Goal: Task Accomplishment & Management: Manage account settings

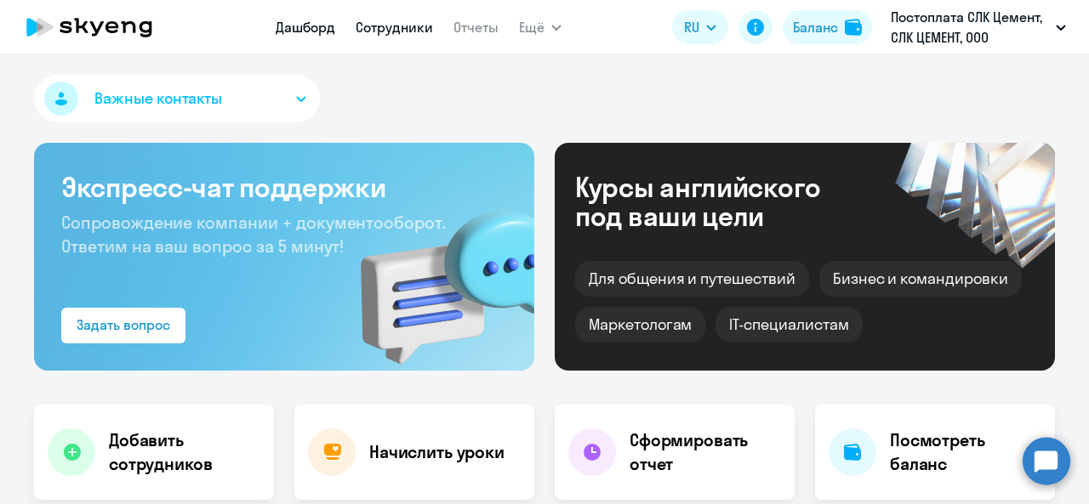
click at [409, 31] on link "Сотрудники" at bounding box center [393, 27] width 77 height 17
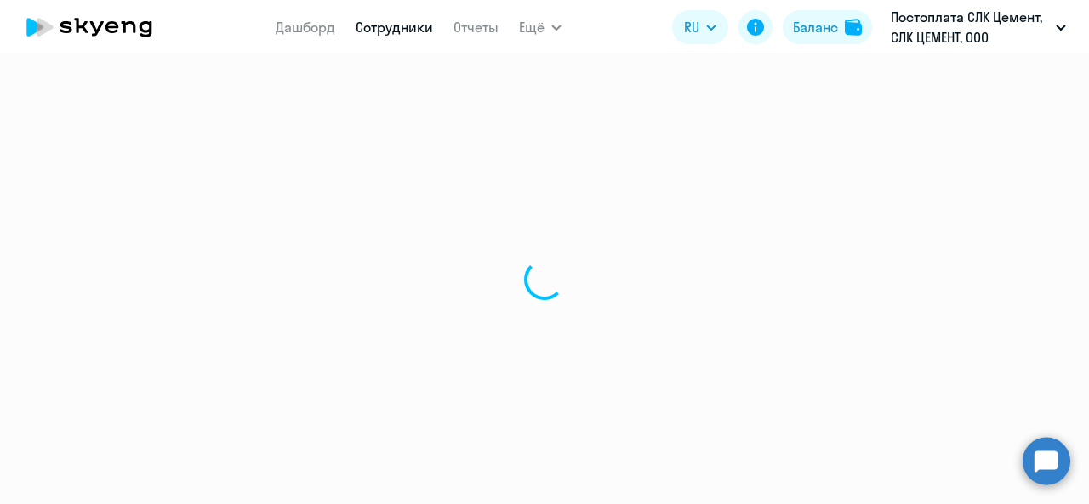
select select "30"
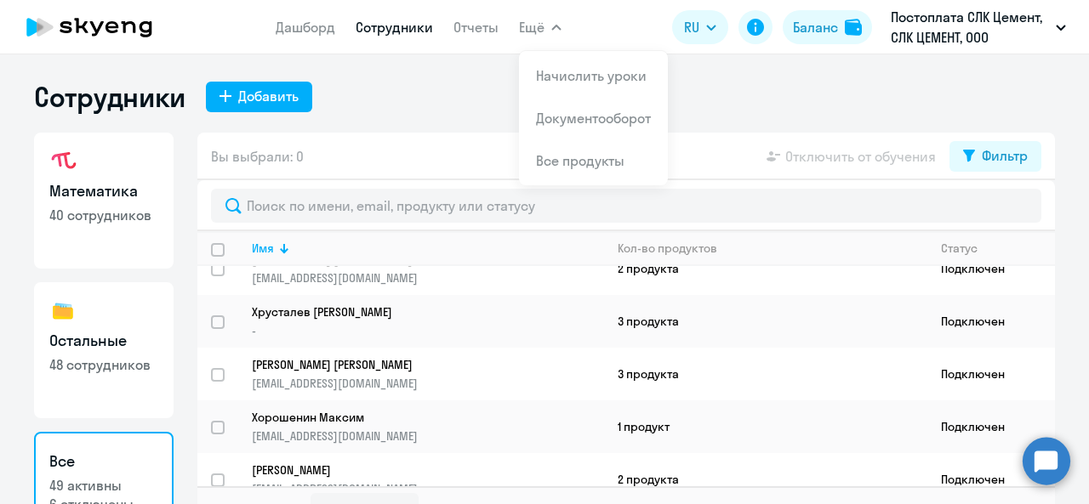
click at [104, 225] on link "Математика 40 сотрудников" at bounding box center [103, 201] width 139 height 136
select select "30"
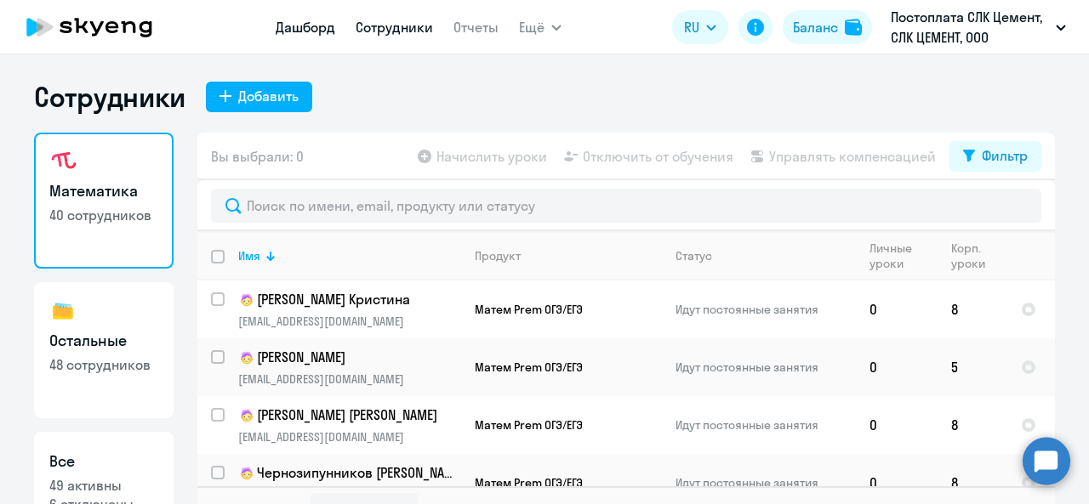
click at [318, 24] on link "Дашборд" at bounding box center [306, 27] width 60 height 17
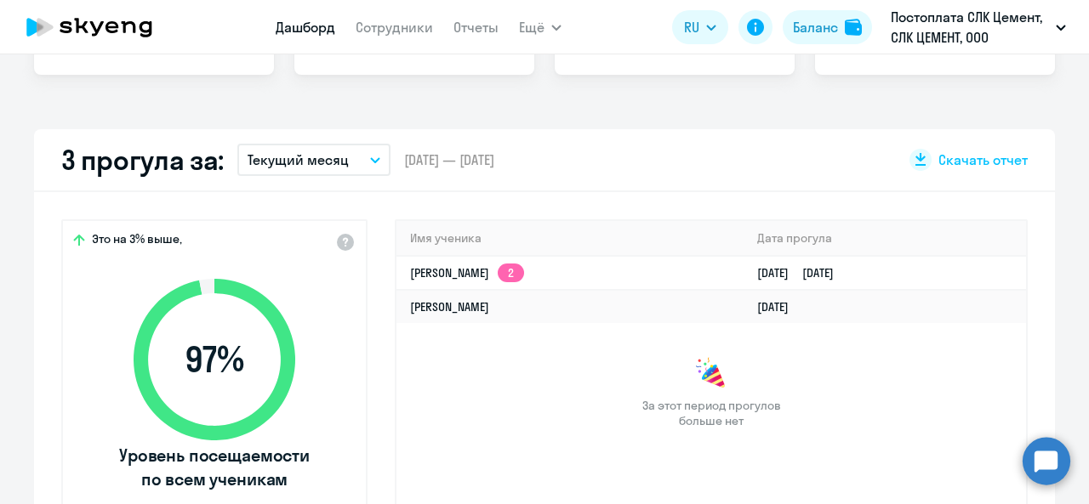
scroll to position [255, 0]
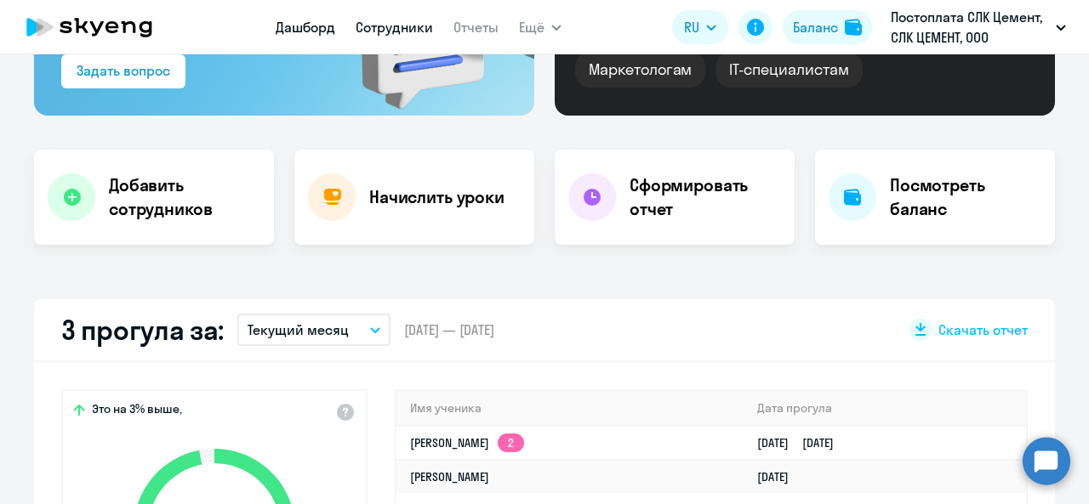
click at [390, 21] on link "Сотрудники" at bounding box center [393, 27] width 77 height 17
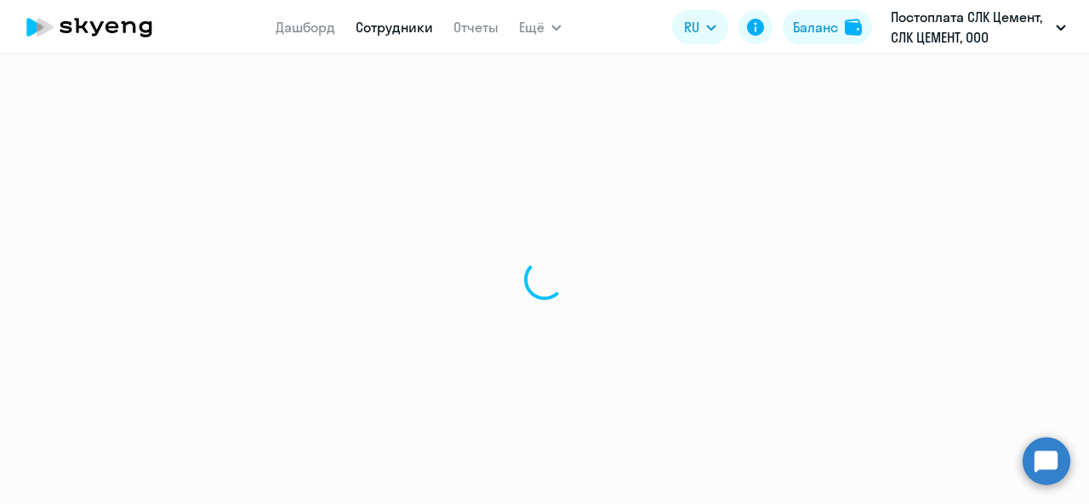
select select "30"
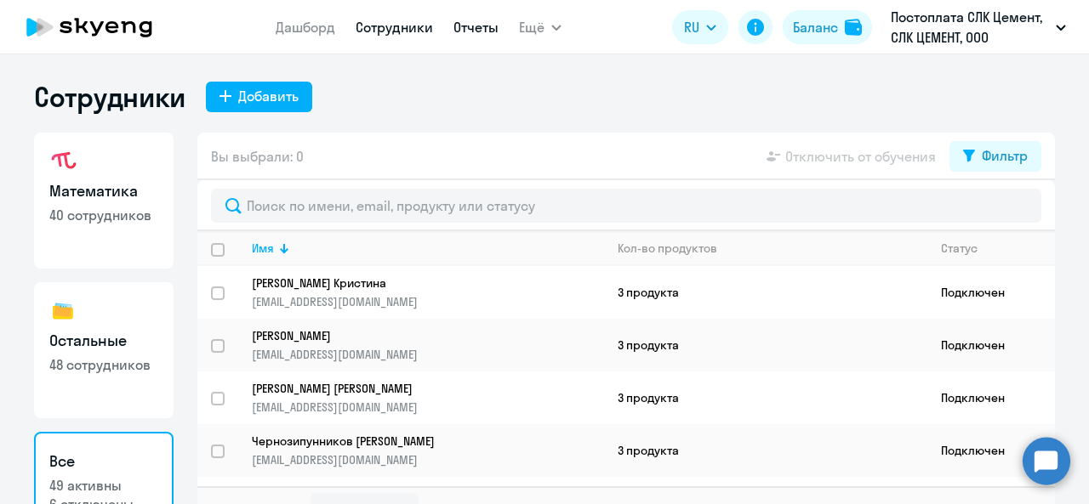
click at [461, 26] on link "Отчеты" at bounding box center [475, 27] width 45 height 17
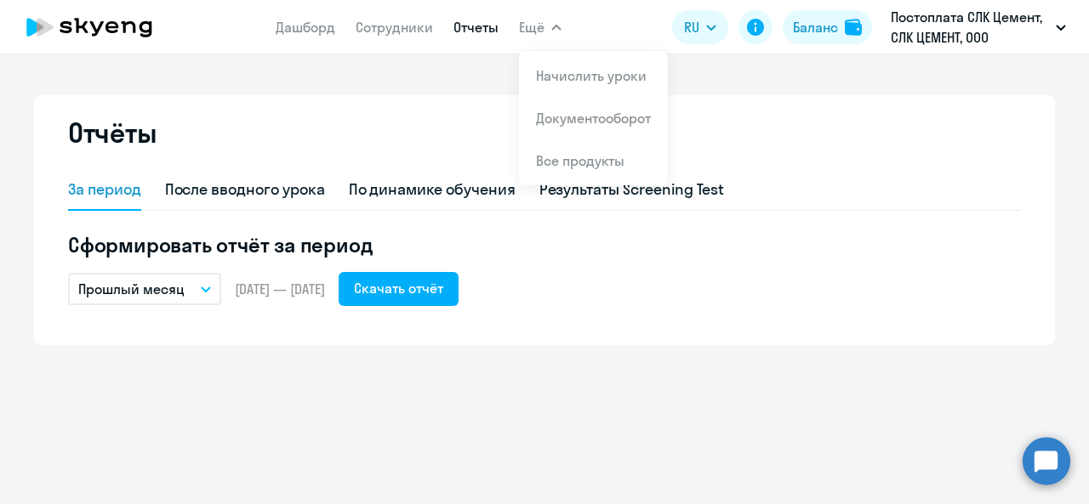
click at [539, 26] on span "Ещё" at bounding box center [532, 27] width 26 height 20
click at [405, 21] on link "Сотрудники" at bounding box center [393, 27] width 77 height 17
select select "30"
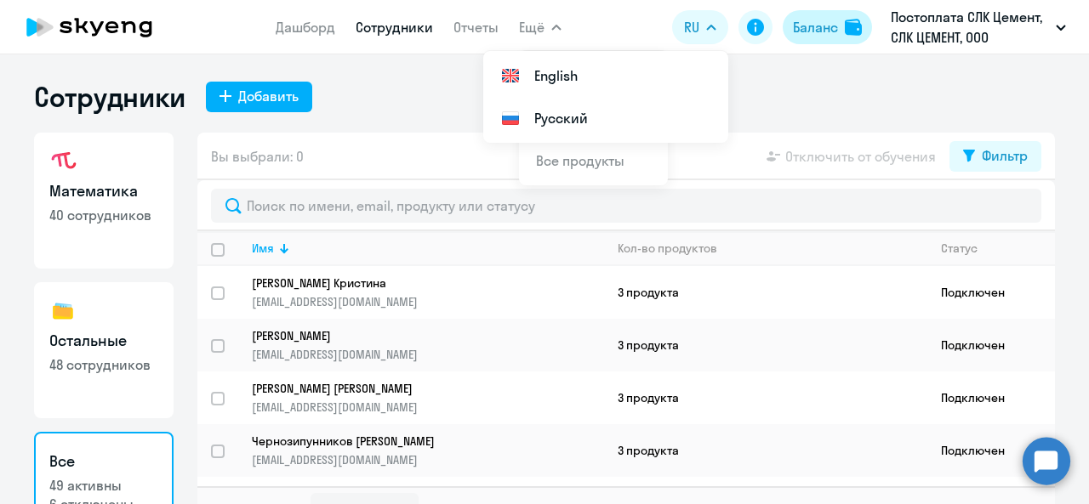
click at [803, 23] on div "Баланс" at bounding box center [815, 27] width 45 height 20
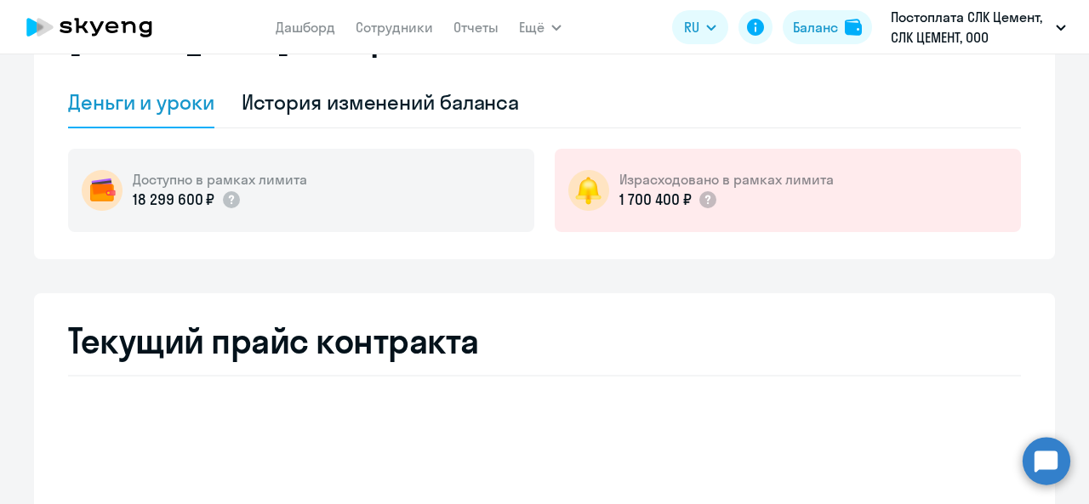
select select "english_adult_not_native_speaker"
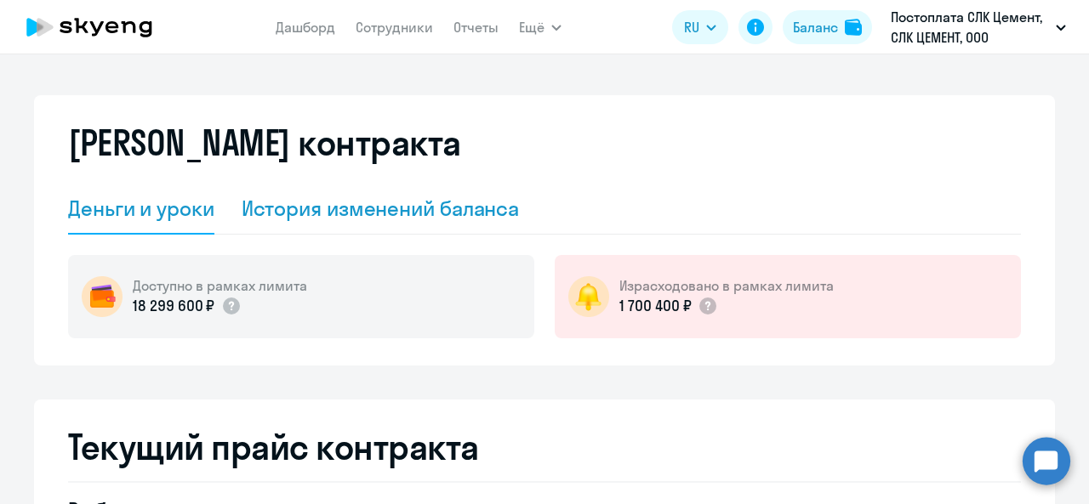
click at [459, 203] on div "История изменений баланса" at bounding box center [381, 208] width 278 height 27
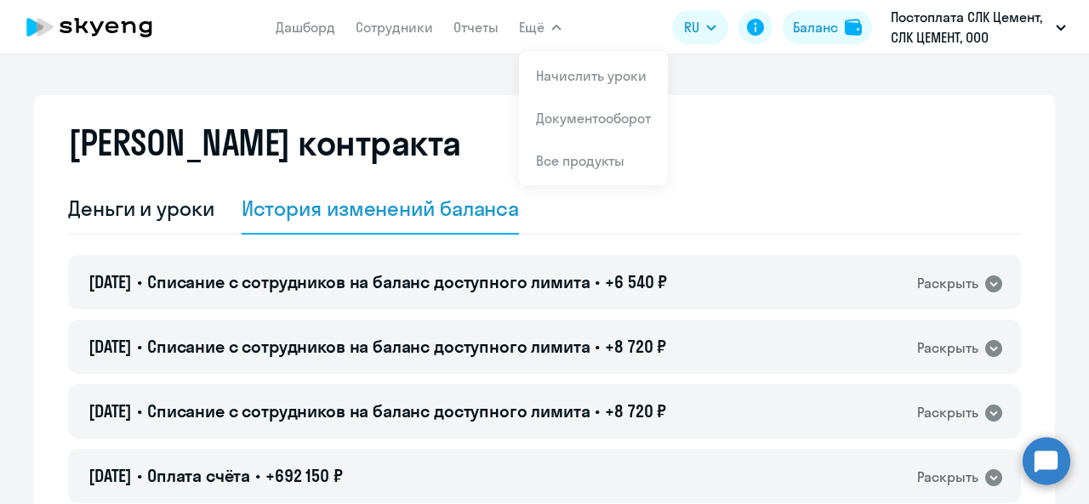
click at [377, 37] on app-menu-item-link "Сотрудники" at bounding box center [393, 27] width 77 height 21
click at [286, 33] on link "Дашборд" at bounding box center [306, 27] width 60 height 17
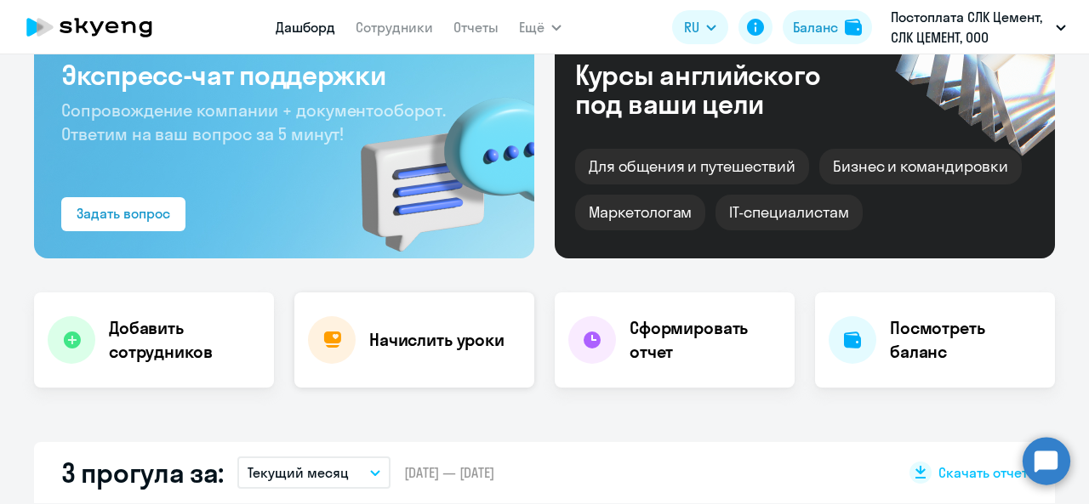
scroll to position [255, 0]
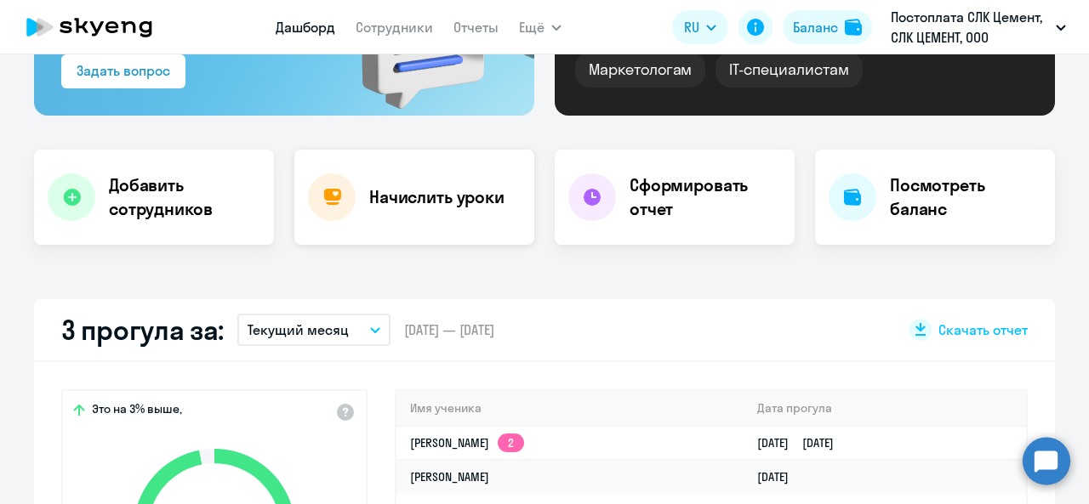
click at [425, 187] on h4 "Начислить уроки" at bounding box center [436, 197] width 135 height 24
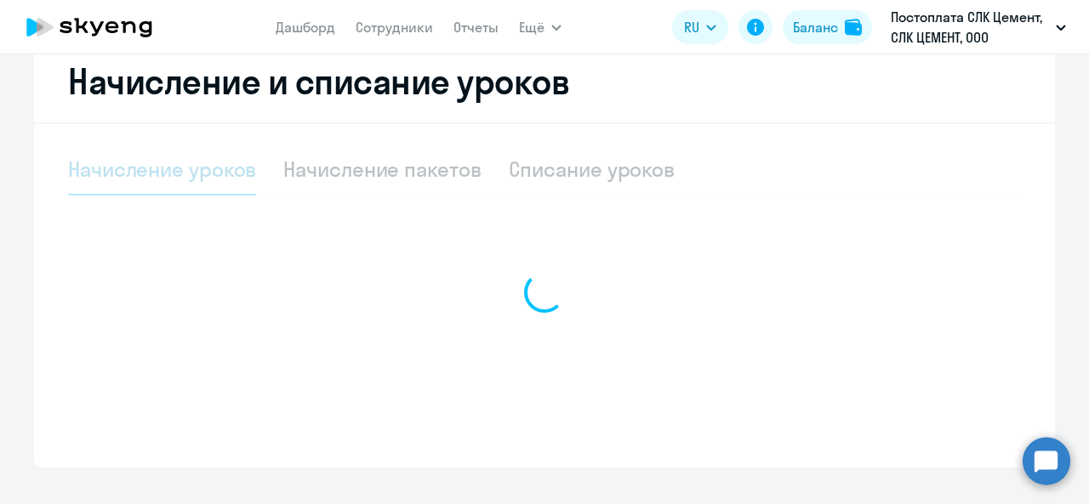
select select "10"
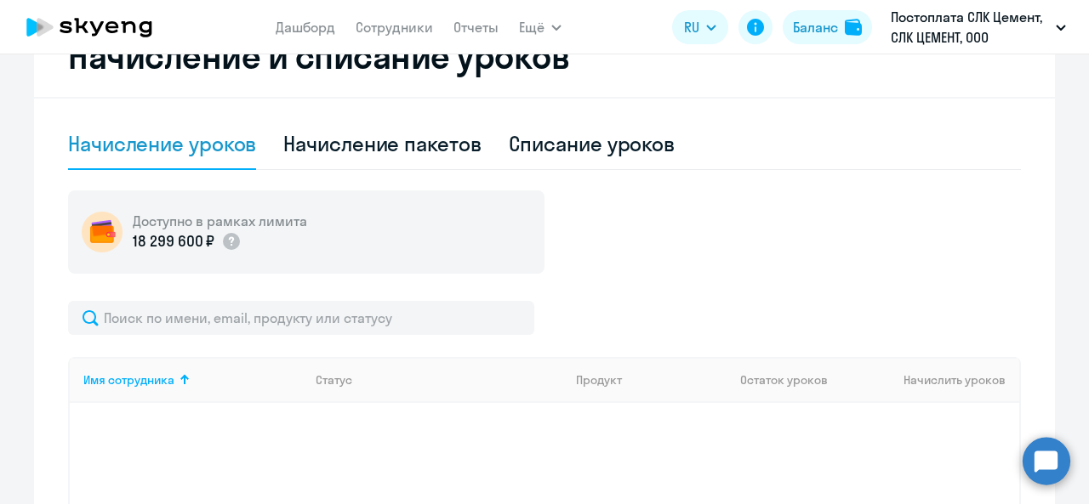
scroll to position [490, 0]
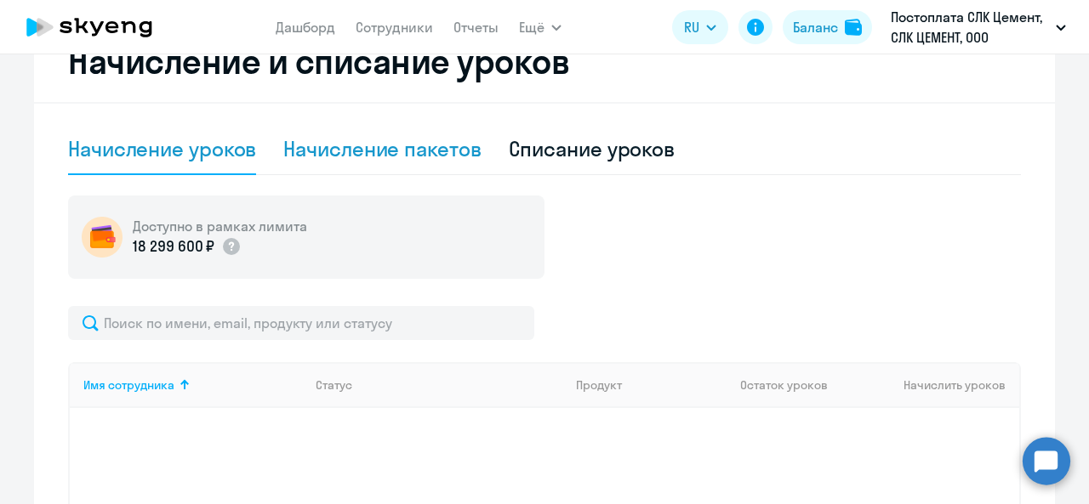
click at [439, 151] on div "Начисление пакетов" at bounding box center [381, 148] width 197 height 27
select select "10"
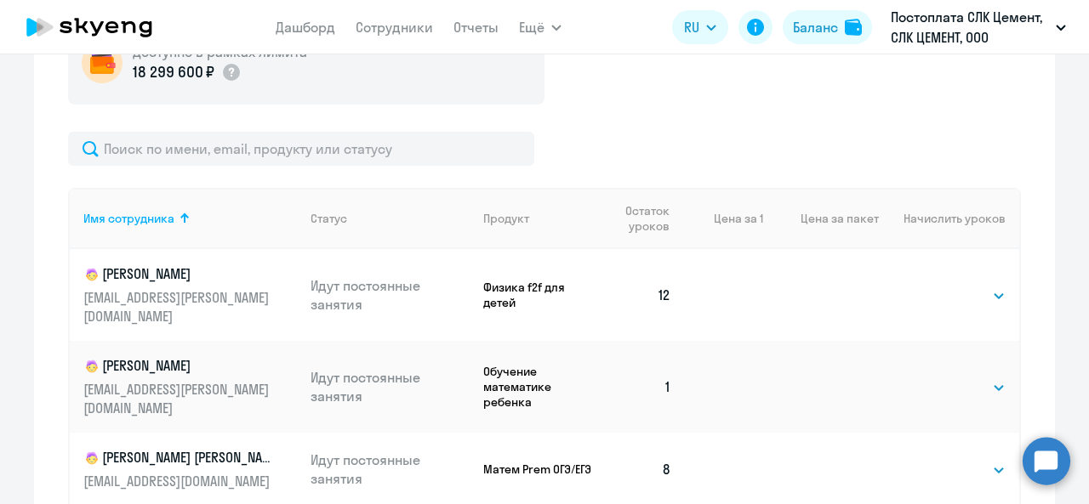
scroll to position [915, 0]
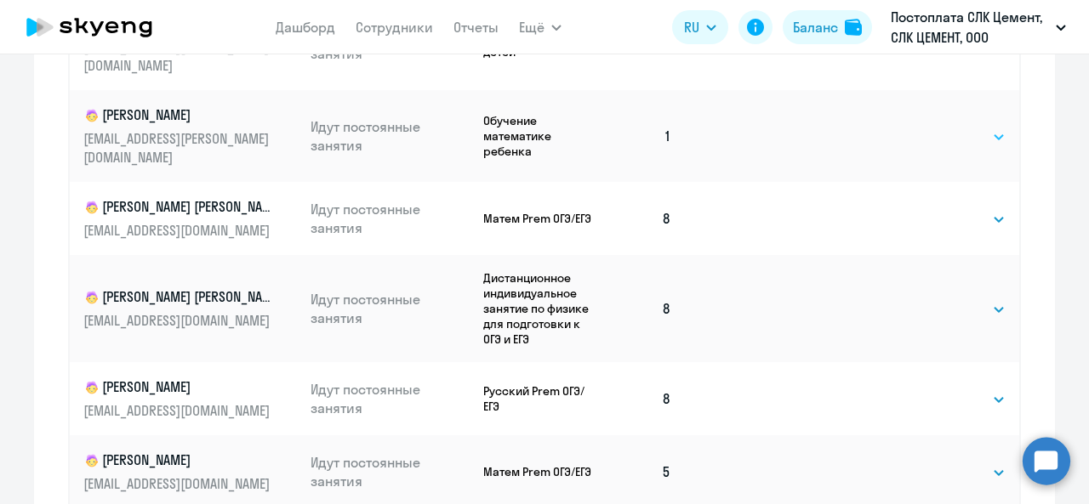
click at [946, 127] on select "Выбрать 4 8 16 32 64 96 128" at bounding box center [971, 137] width 70 height 20
select select "4"
click at [936, 127] on select "Выбрать 4 8 16 32 64 96 128" at bounding box center [971, 137] width 70 height 20
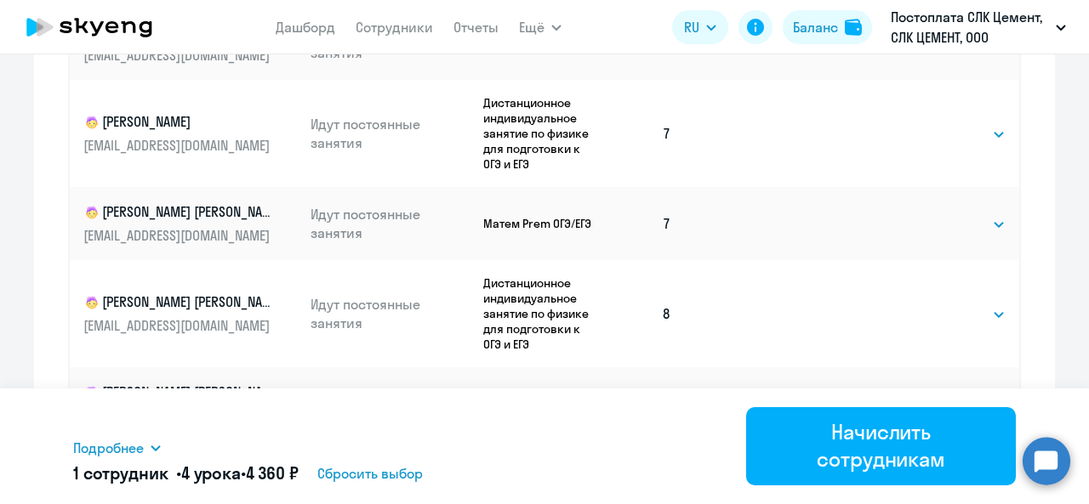
scroll to position [1265, 0]
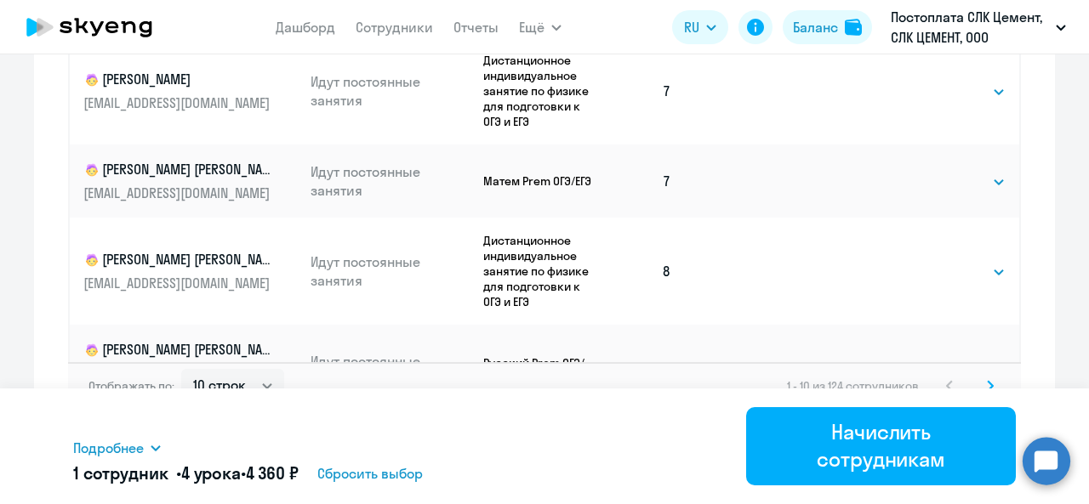
click at [987, 381] on icon at bounding box center [990, 386] width 7 height 12
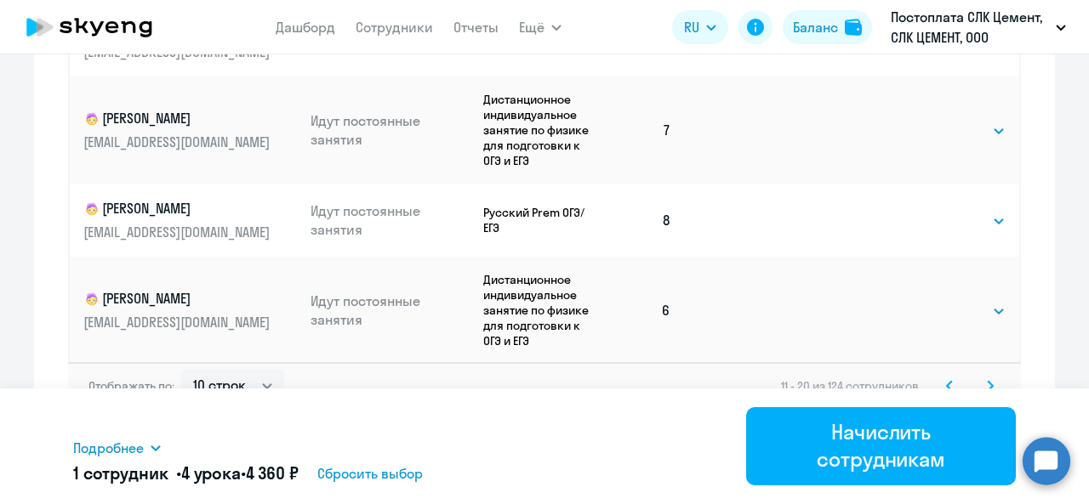
click at [987, 384] on icon at bounding box center [989, 385] width 5 height 9
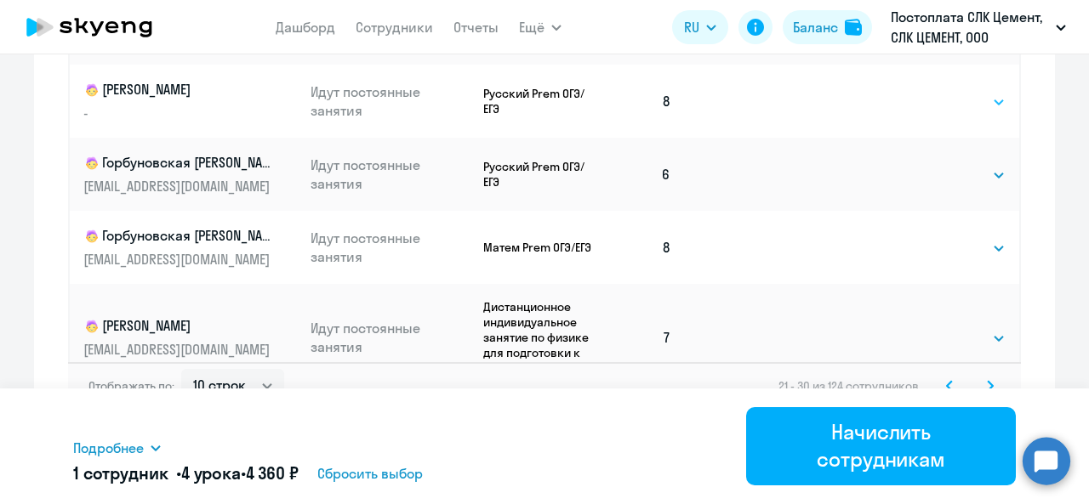
scroll to position [82, 0]
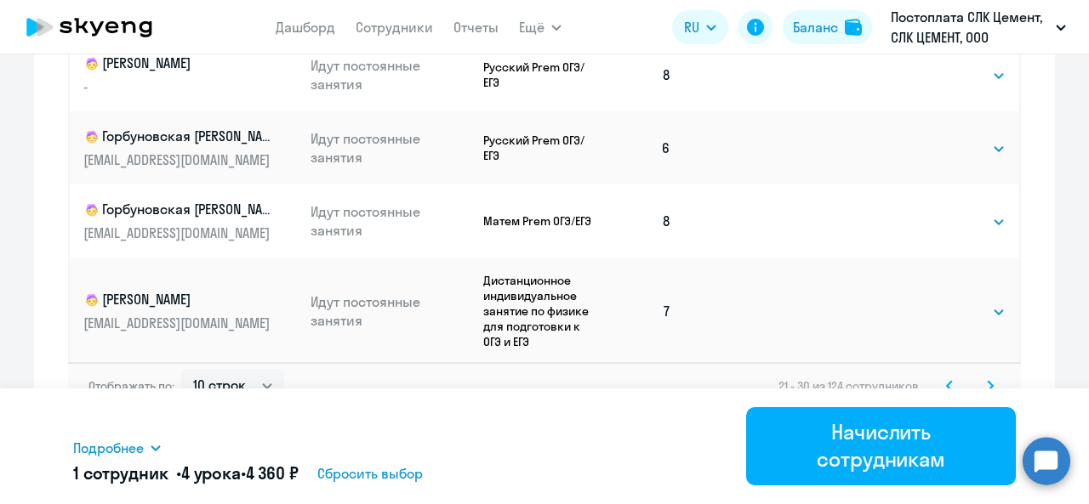
click at [980, 381] on svg-icon at bounding box center [990, 386] width 20 height 20
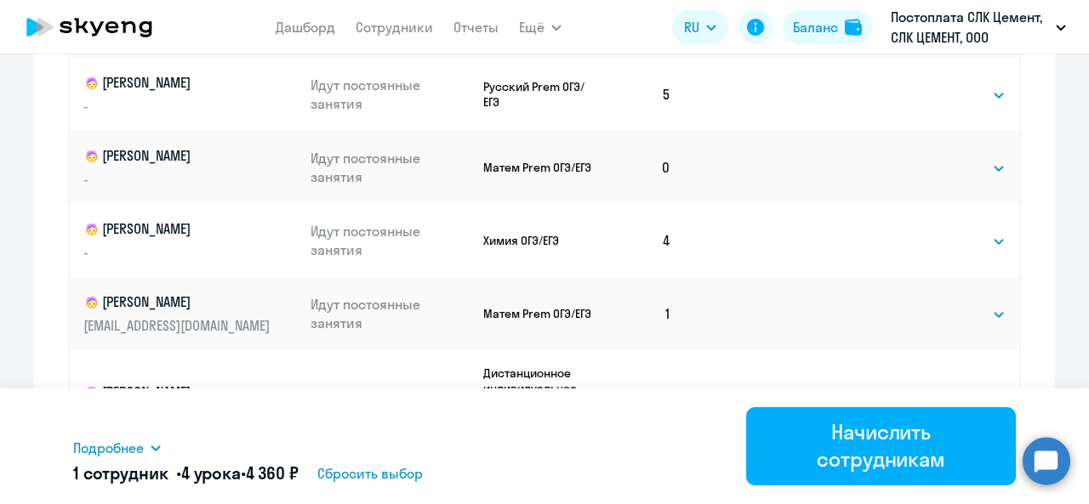
scroll to position [1149, 0]
click at [958, 162] on select "Выбрать 4 8 16 32 64 96 128" at bounding box center [971, 167] width 70 height 20
select select "4"
click at [936, 157] on select "Выбрать 4 8 16 32 64 96 128" at bounding box center [971, 167] width 70 height 20
drag, startPoint x: 944, startPoint y: 312, endPoint x: 944, endPoint y: 326, distance: 13.6
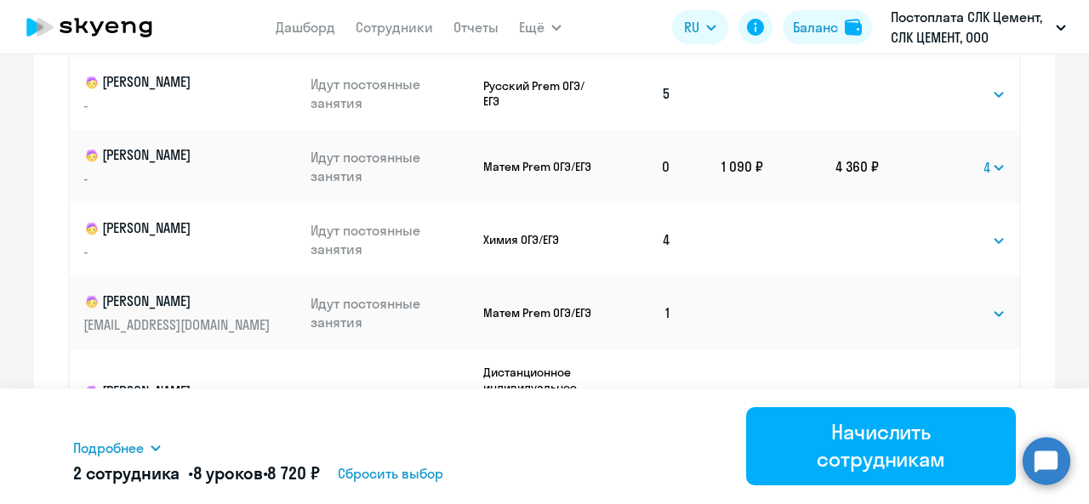
click at [944, 312] on select "Выбрать 4 8 16 32 64 96 128" at bounding box center [971, 314] width 70 height 20
select select "4"
click at [936, 304] on select "Выбрать 4 8 16 32 64 96 128" at bounding box center [971, 314] width 70 height 20
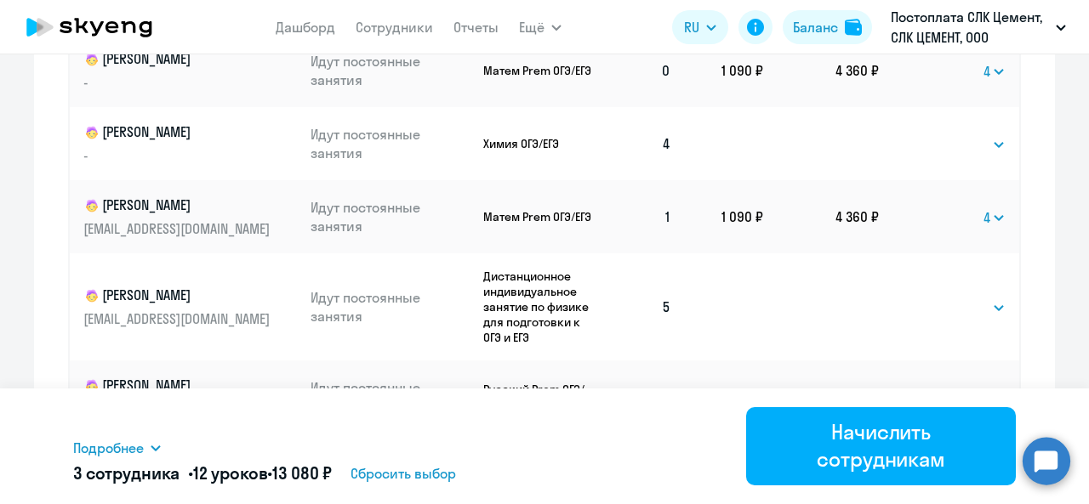
scroll to position [1265, 0]
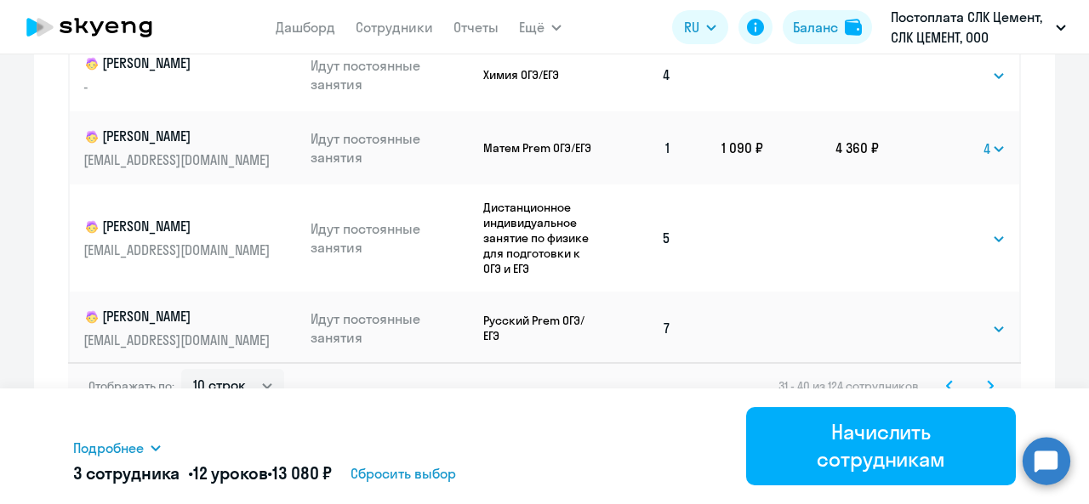
click at [987, 382] on icon at bounding box center [990, 386] width 7 height 12
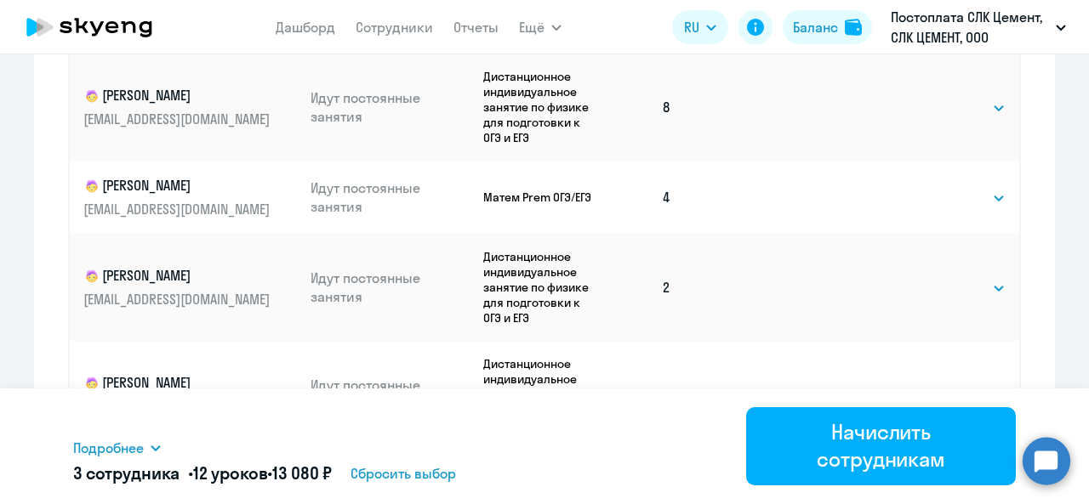
scroll to position [1098, 0]
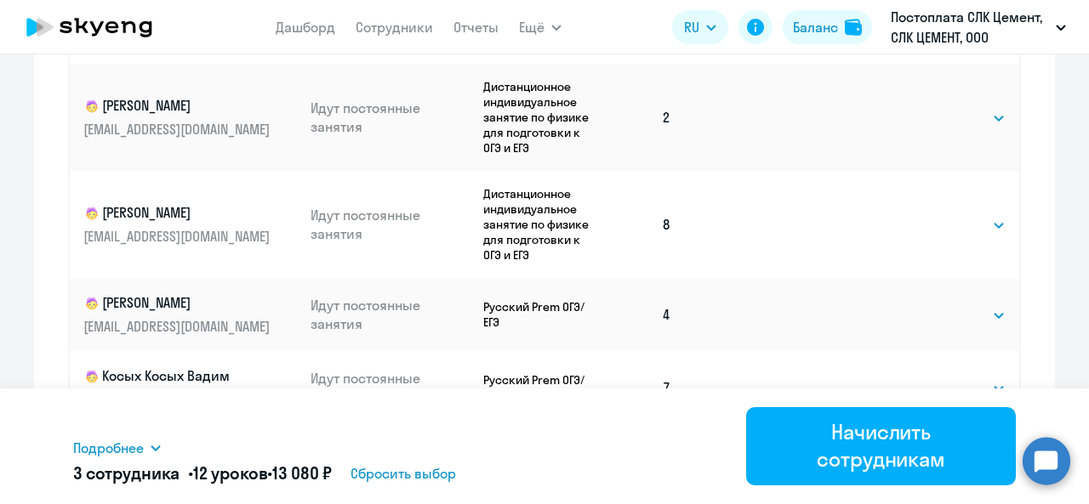
click at [916, 127] on td "Выбрать 4 8 16 32 64 96 128 Выбрать" at bounding box center [949, 117] width 140 height 107
click at [936, 120] on select "Выбрать 4 8 16 32 64 96 128" at bounding box center [971, 118] width 70 height 20
select select "4"
click at [936, 108] on select "Выбрать 4 8 16 32 64 96 128" at bounding box center [971, 118] width 70 height 20
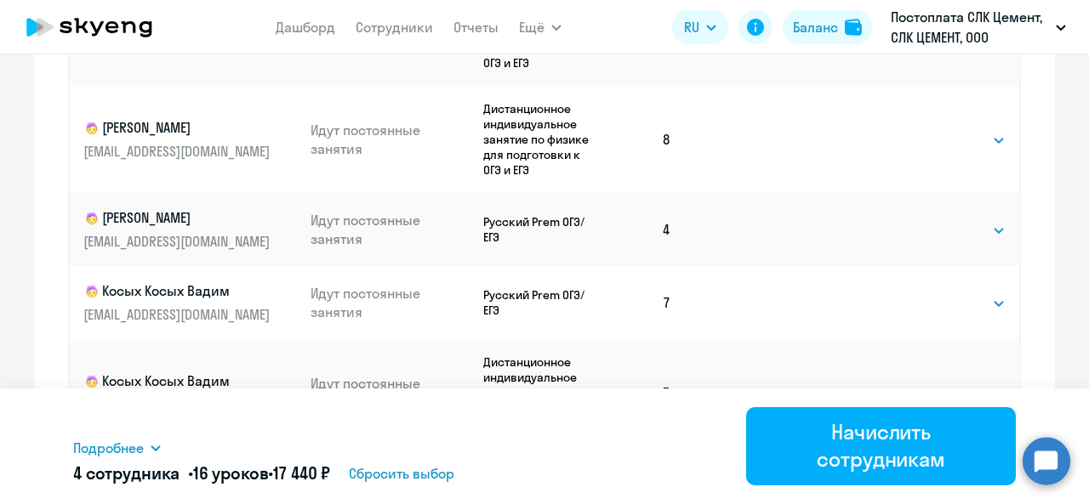
scroll to position [1265, 0]
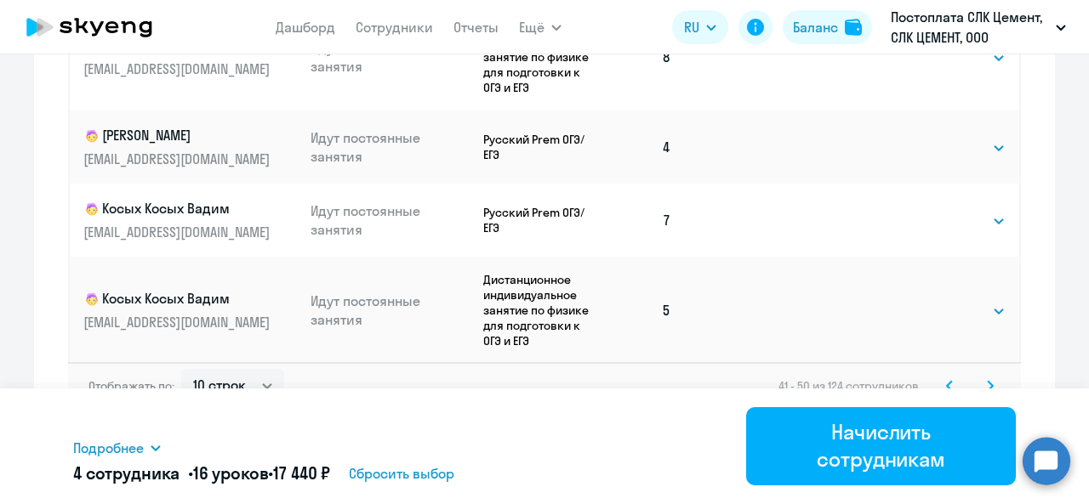
click at [987, 384] on icon at bounding box center [990, 386] width 7 height 12
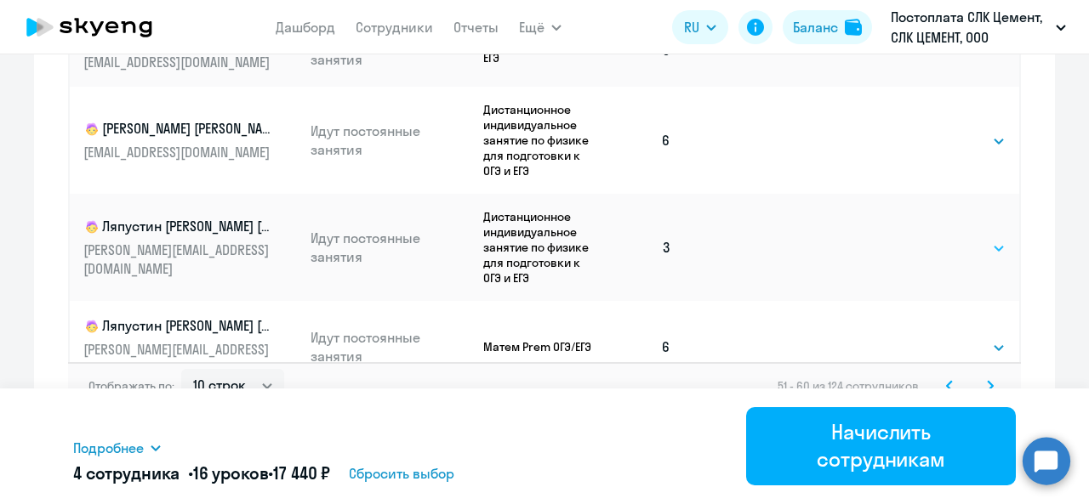
click at [959, 249] on select "Выбрать 4 8 16 32 64 96 128" at bounding box center [971, 248] width 70 height 20
select select "4"
click at [936, 238] on select "Выбрать 4 8 16 32 64 96 128" at bounding box center [971, 248] width 70 height 20
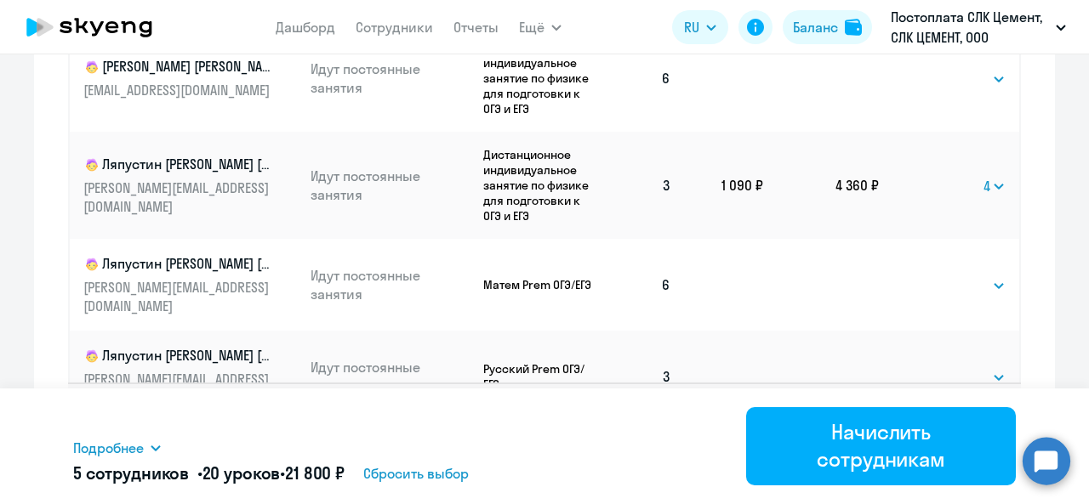
scroll to position [1265, 0]
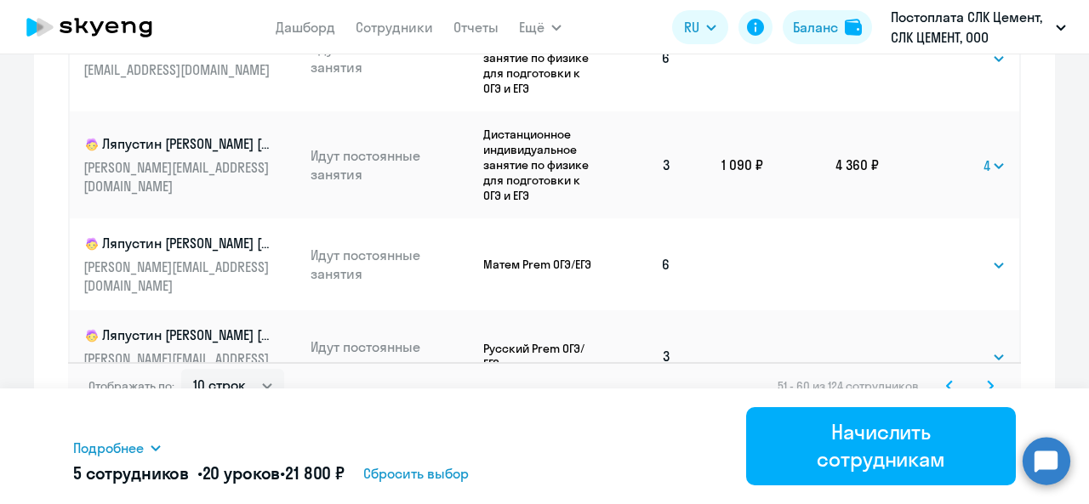
click at [987, 380] on icon at bounding box center [990, 386] width 7 height 12
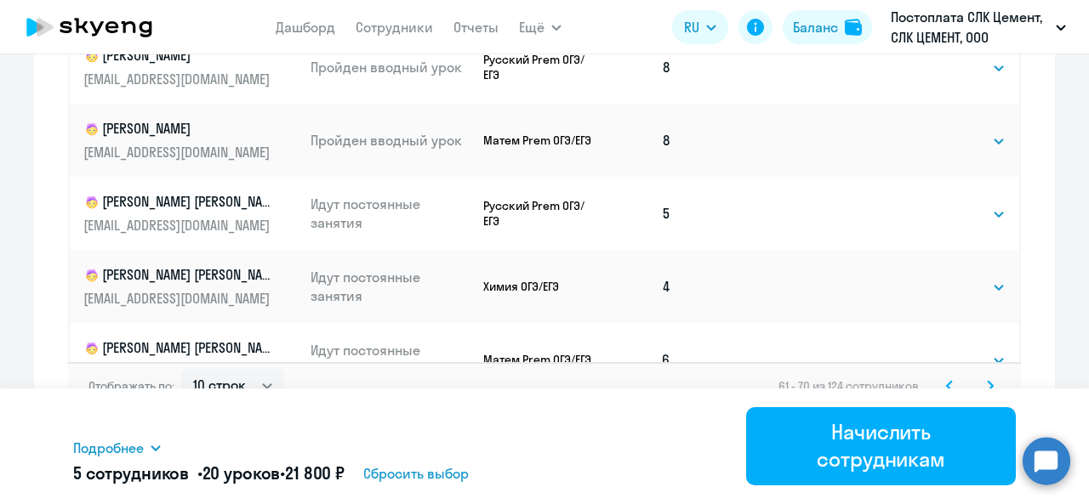
scroll to position [139, 0]
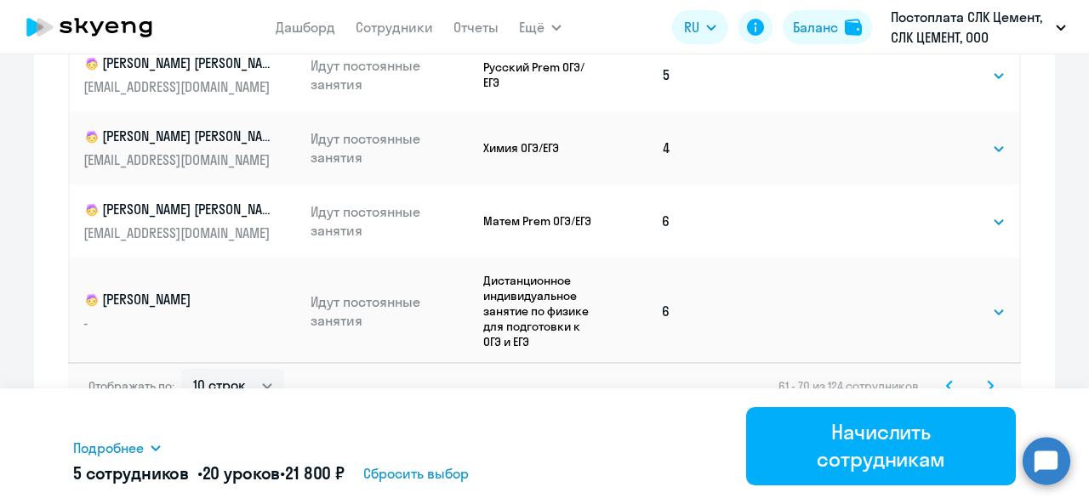
click at [988, 384] on svg-icon at bounding box center [990, 386] width 20 height 20
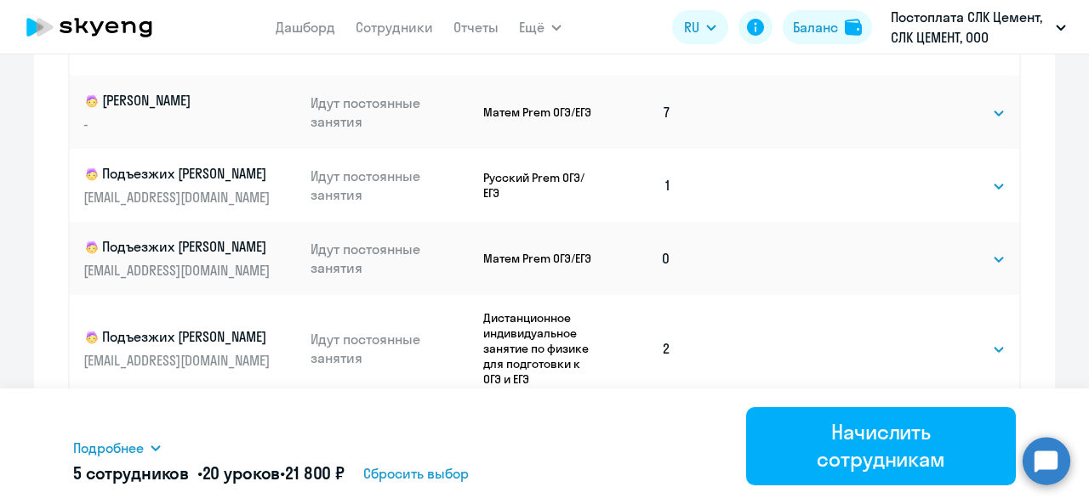
scroll to position [923, 0]
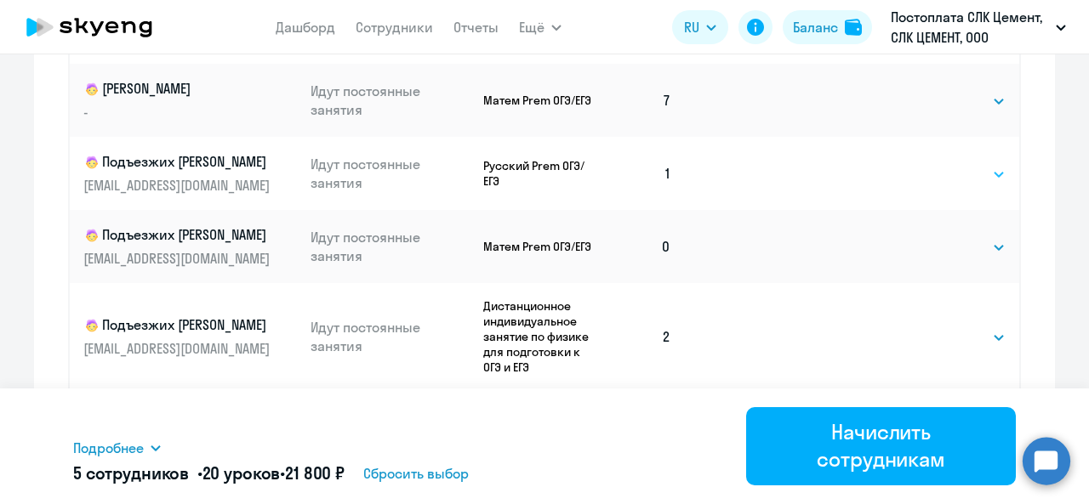
click at [946, 172] on select "Выбрать 4 8 16 32 64 96 128" at bounding box center [971, 174] width 70 height 20
select select "4"
click at [936, 164] on select "Выбрать 4 8 16 32 64 96 128" at bounding box center [971, 174] width 70 height 20
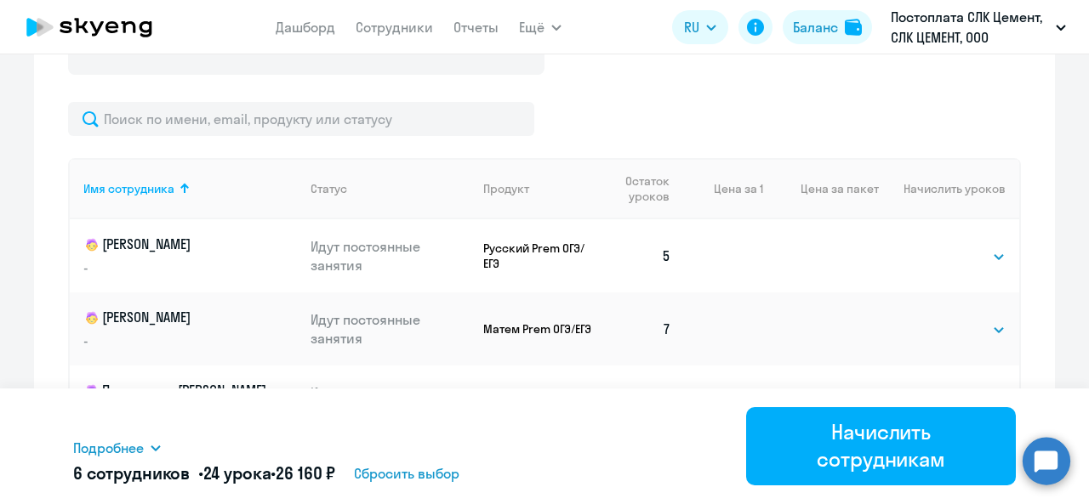
scroll to position [0, 0]
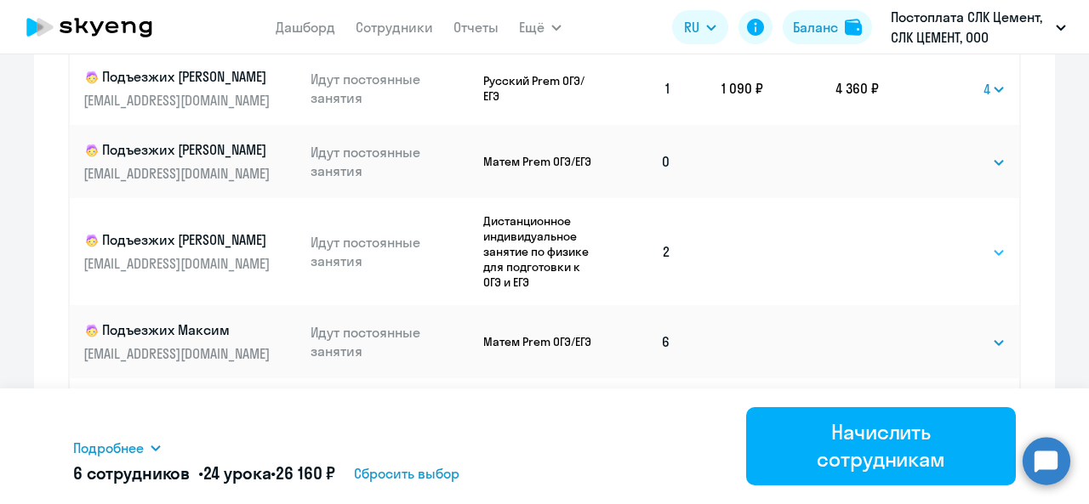
click at [942, 253] on select "Выбрать 4 8 16 32 64 96 128" at bounding box center [971, 252] width 70 height 20
select select "4"
click at [936, 242] on select "Выбрать 4 8 16 32 64 96 128" at bounding box center [971, 252] width 70 height 20
click at [953, 165] on select "Выбрать 4 8 16 32 64 96 128" at bounding box center [971, 162] width 70 height 20
select select "4"
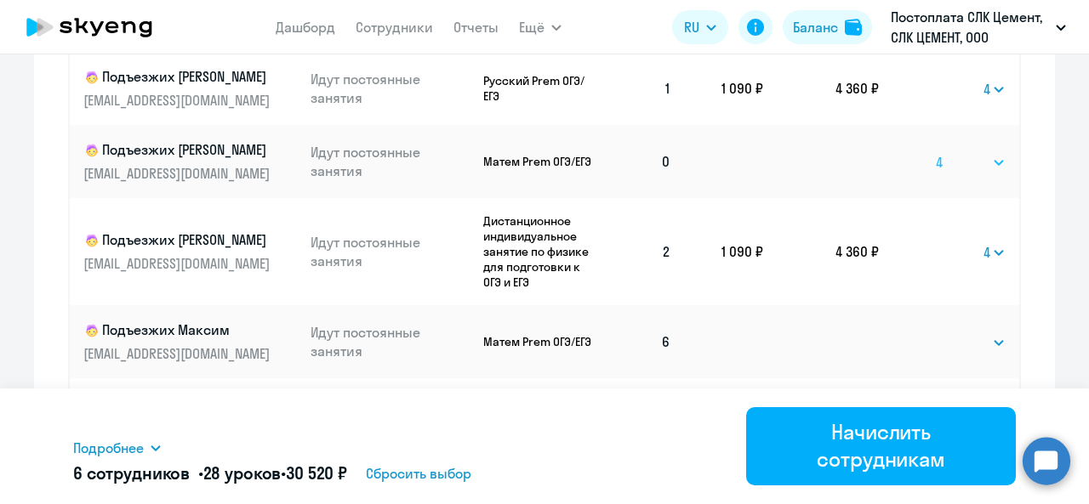
click at [936, 152] on select "Выбрать 4 8 16 32 64 96 128" at bounding box center [971, 162] width 70 height 20
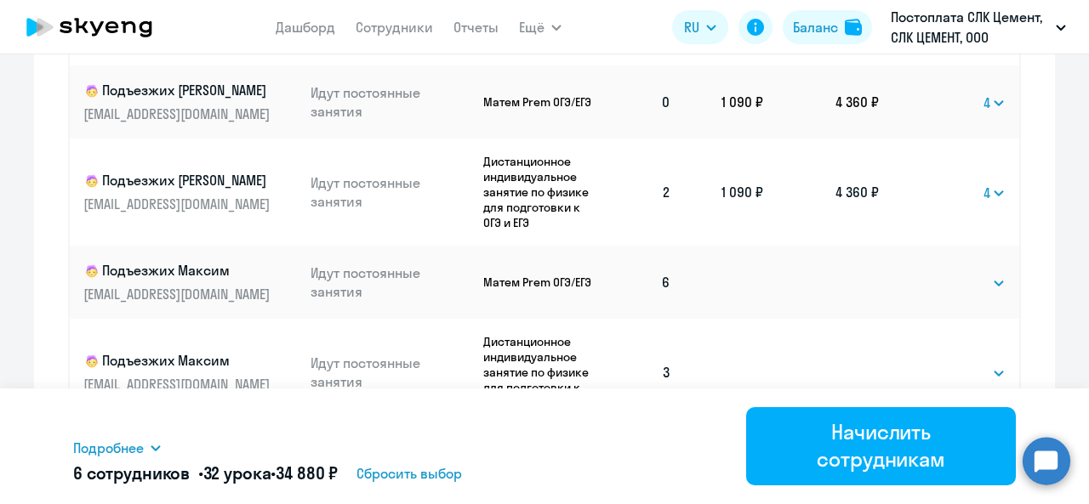
scroll to position [117, 0]
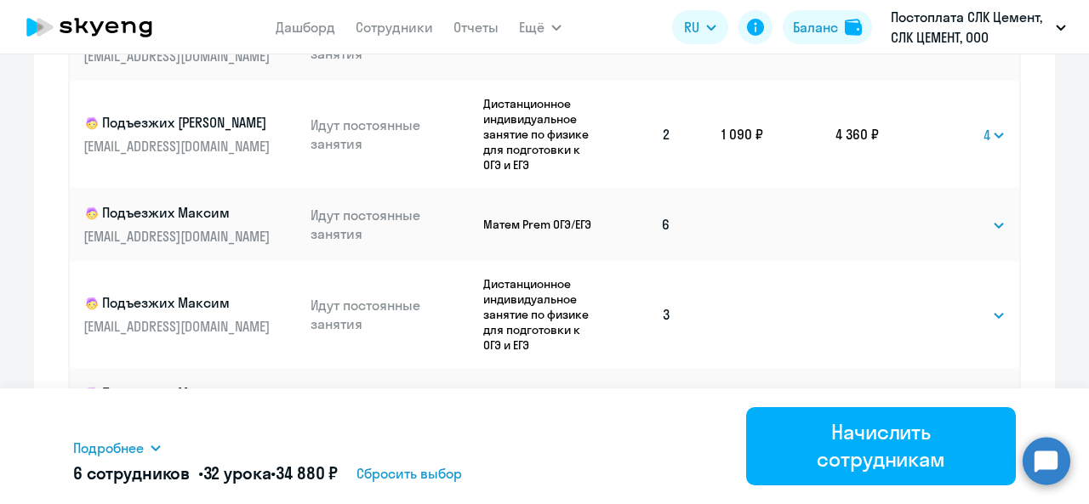
drag, startPoint x: 953, startPoint y: 314, endPoint x: 949, endPoint y: 334, distance: 20.7
click at [952, 317] on select "Выбрать 4 8 16 32 64 96 128" at bounding box center [971, 315] width 70 height 20
select select "4"
click at [936, 305] on select "Выбрать 4 8 16 32 64 96 128" at bounding box center [971, 315] width 70 height 20
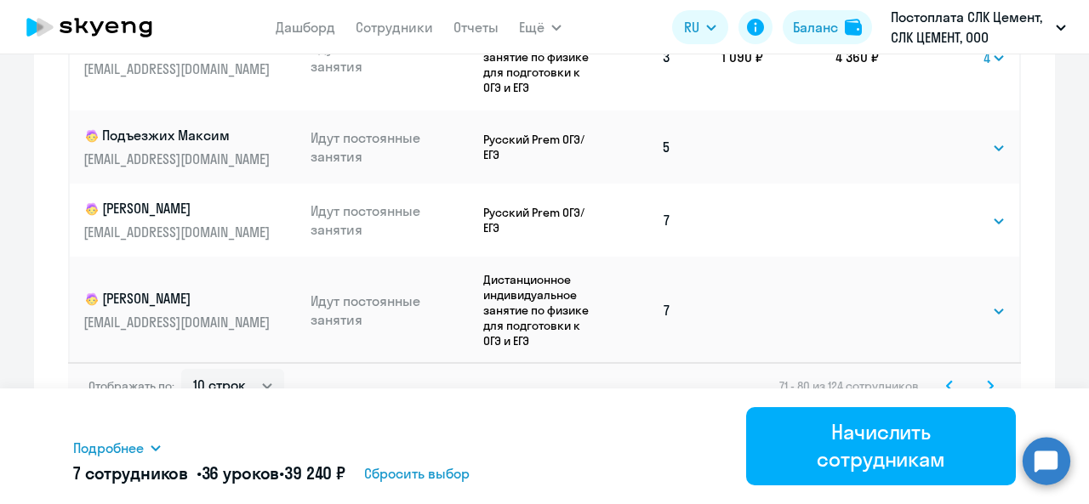
click at [987, 384] on icon at bounding box center [989, 385] width 5 height 9
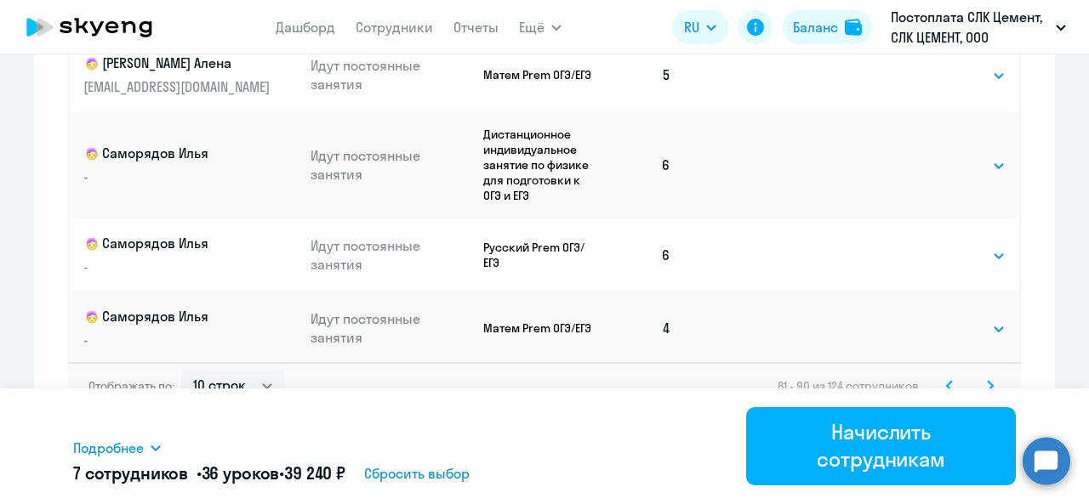
click at [988, 379] on svg-icon at bounding box center [990, 386] width 20 height 20
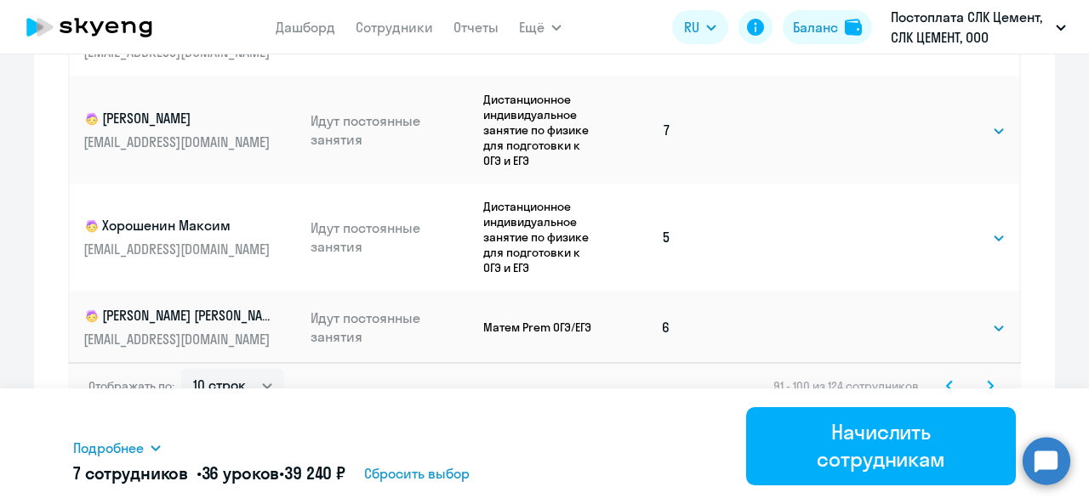
click at [987, 385] on icon at bounding box center [989, 385] width 5 height 9
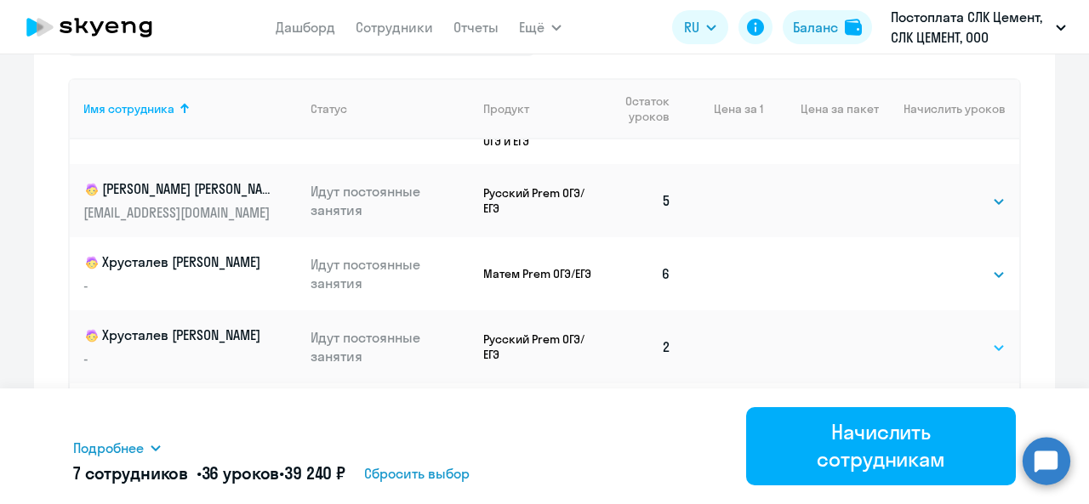
click at [940, 355] on select "Выбрать 4 8 16 32 64 96 128" at bounding box center [971, 348] width 70 height 20
select select "4"
click at [936, 338] on select "Выбрать 4 8 16 32 64 96 128" at bounding box center [971, 348] width 70 height 20
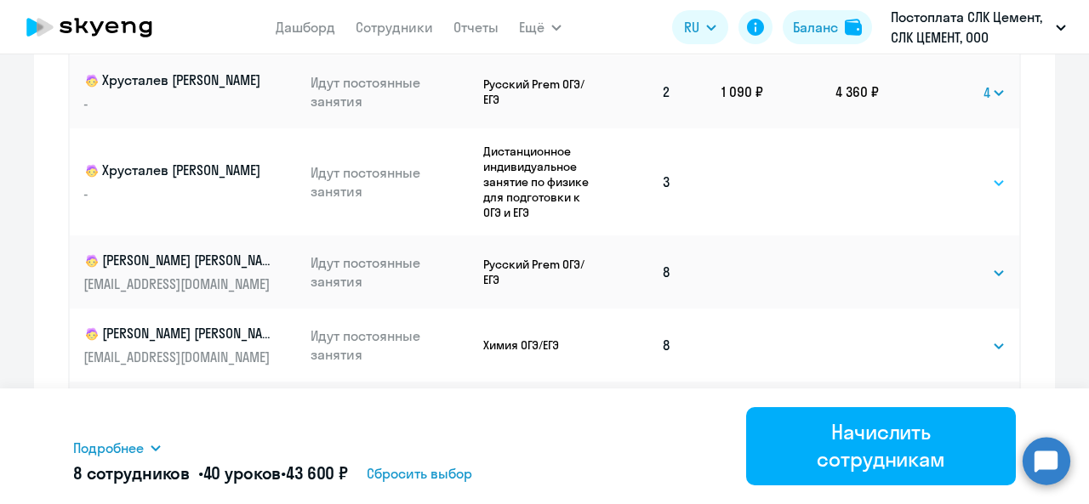
click at [936, 186] on select "Выбрать 4 8 16 32 64 96 128" at bounding box center [971, 183] width 70 height 20
select select "4"
click at [936, 173] on select "Выбрать 4 8 16 32 64 96 128" at bounding box center [971, 183] width 70 height 20
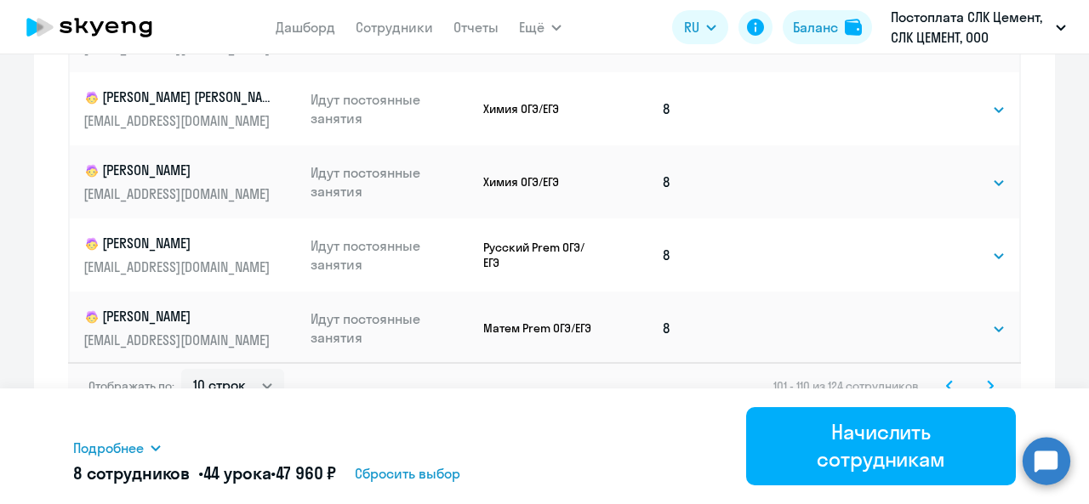
click at [987, 380] on icon at bounding box center [990, 386] width 7 height 12
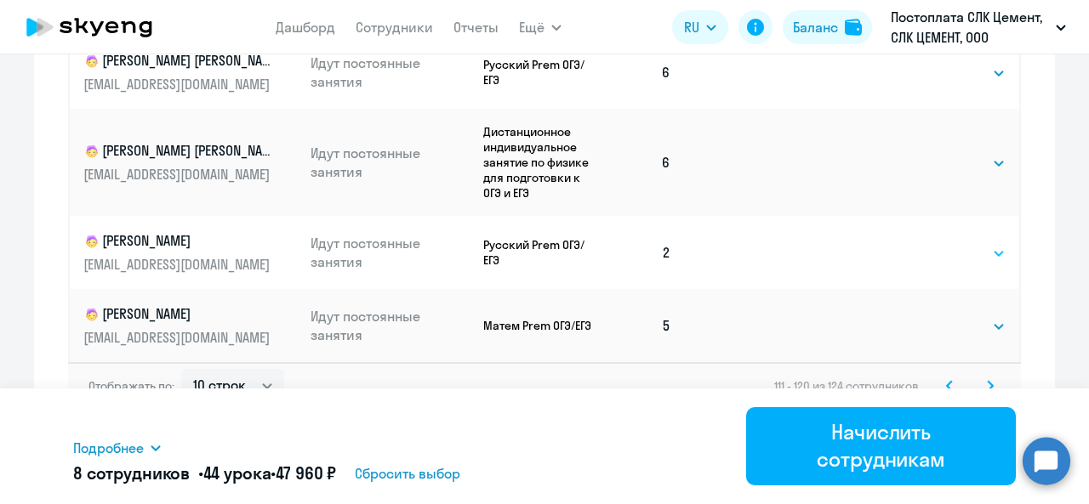
click at [977, 252] on select "Выбрать 4 8 16 32 64 96 128" at bounding box center [971, 253] width 70 height 20
select select "4"
click at [936, 243] on select "Выбрать 4 8 16 32 64 96 128" at bounding box center [971, 253] width 70 height 20
click at [987, 380] on icon at bounding box center [990, 386] width 7 height 12
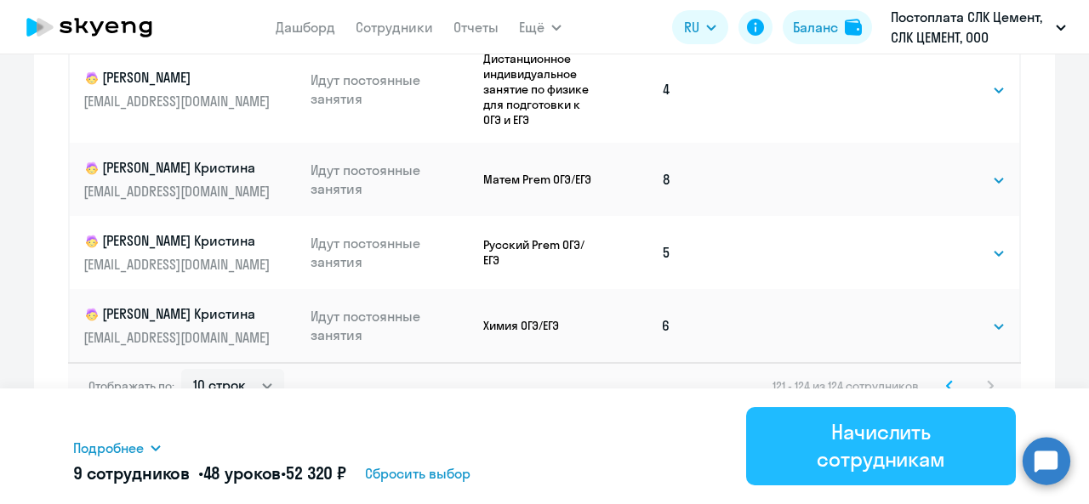
click at [947, 418] on div "Начислить сотрудникам" at bounding box center [881, 445] width 222 height 54
